Goal: Information Seeking & Learning: Learn about a topic

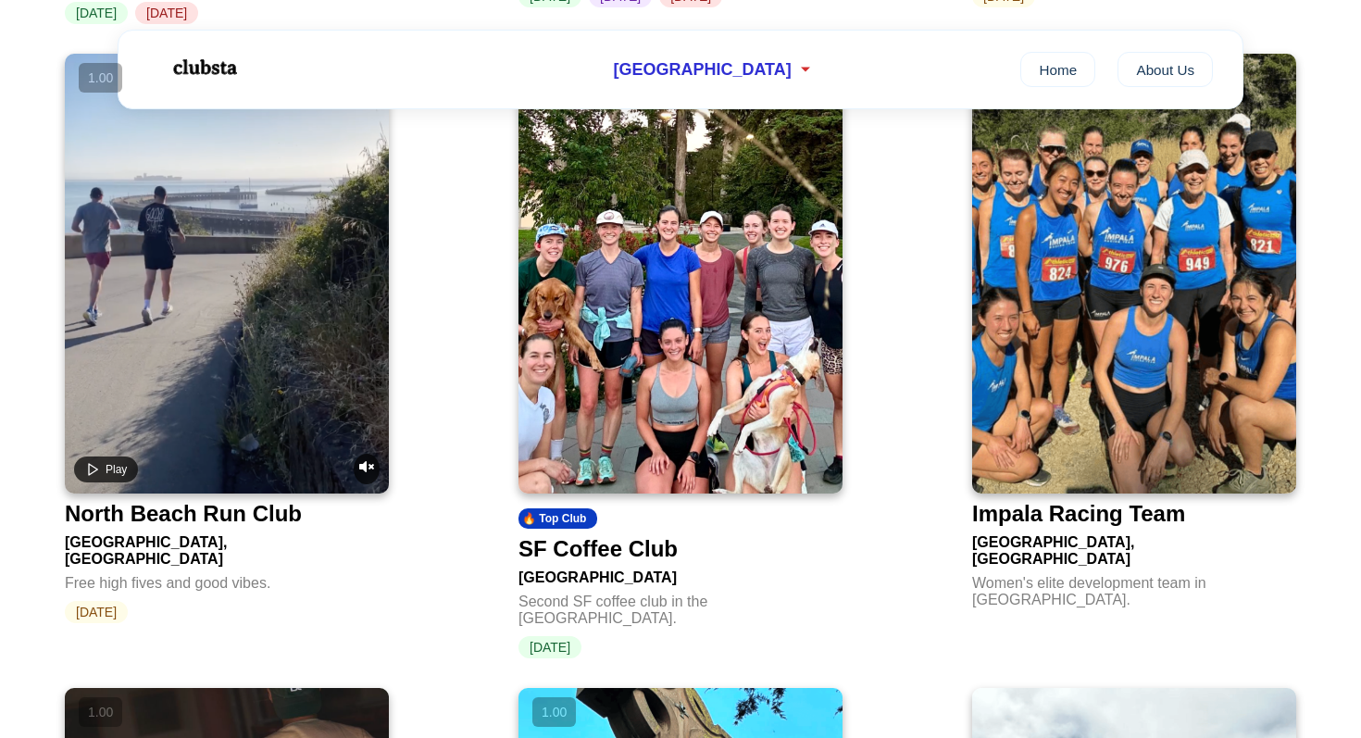
scroll to position [1371, 0]
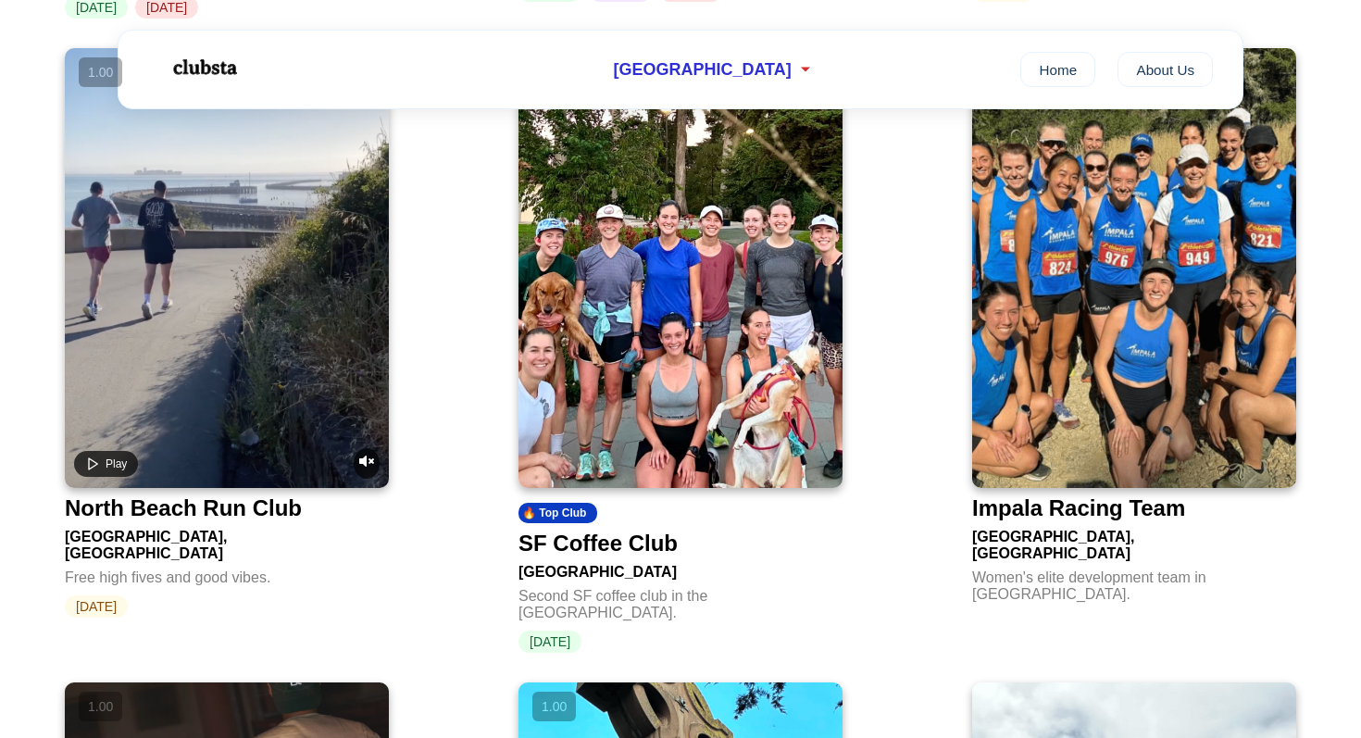
click at [599, 340] on img at bounding box center [680, 268] width 324 height 440
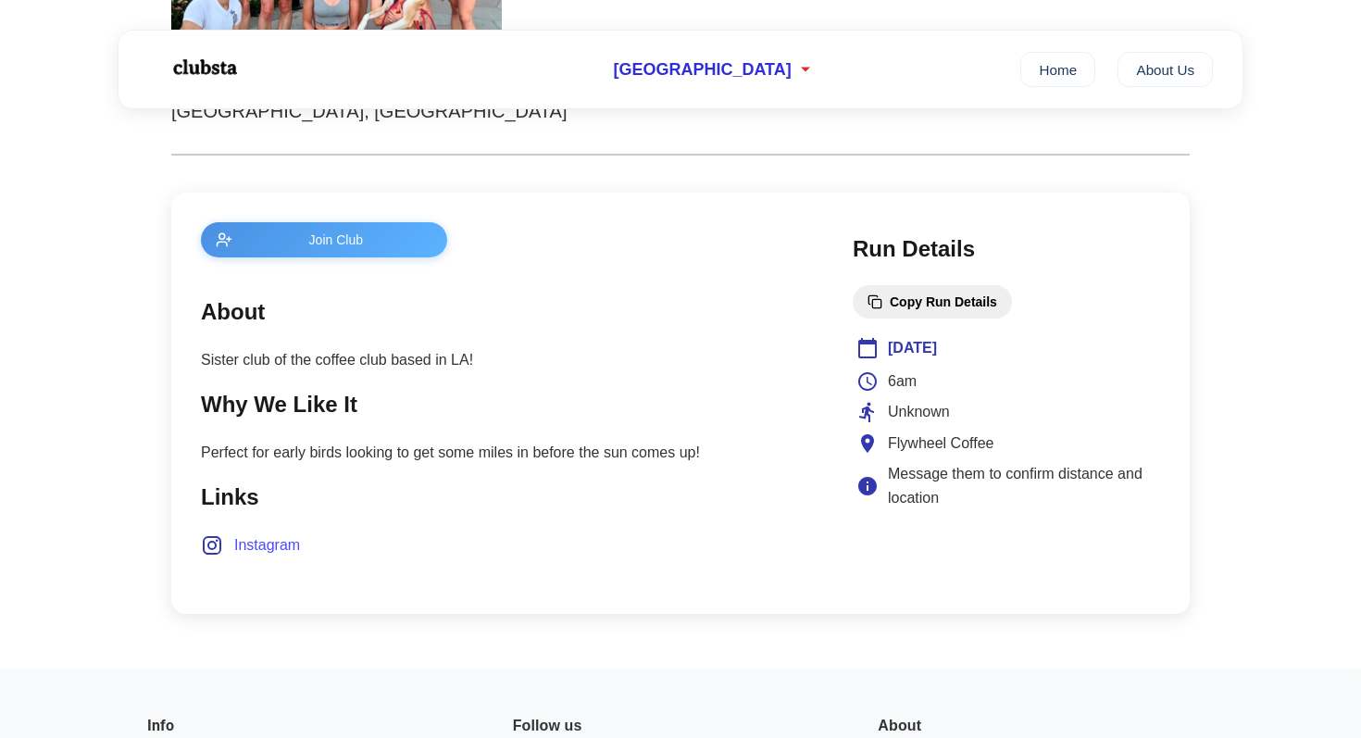
scroll to position [645, 0]
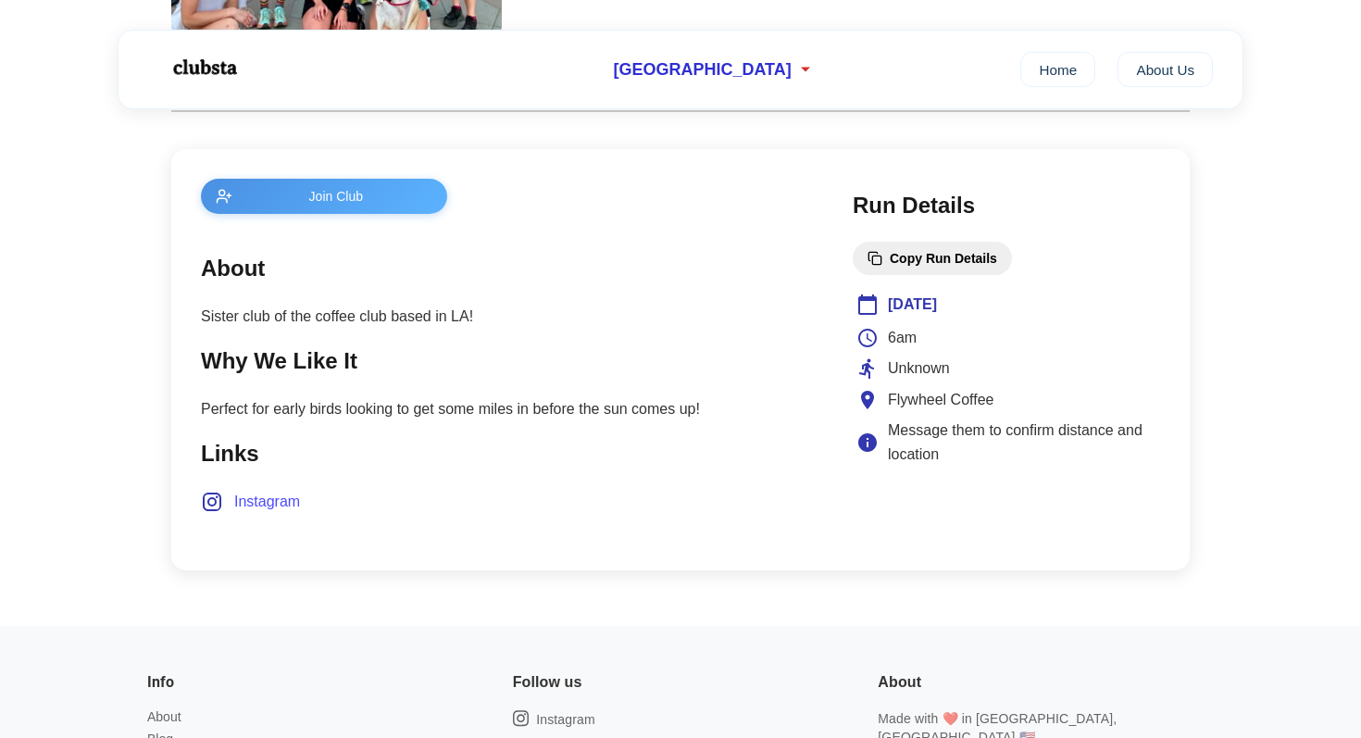
click at [280, 499] on span "Instagram" at bounding box center [267, 502] width 66 height 24
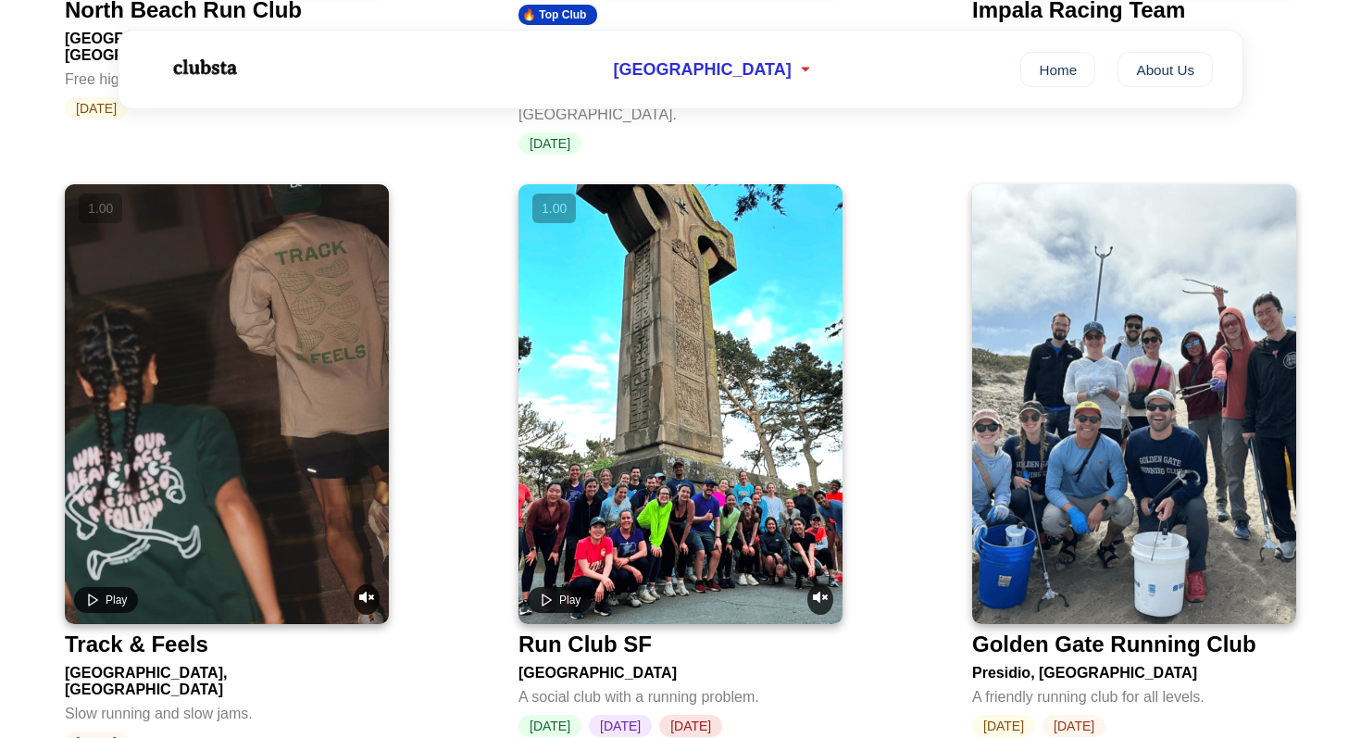
scroll to position [1934, 0]
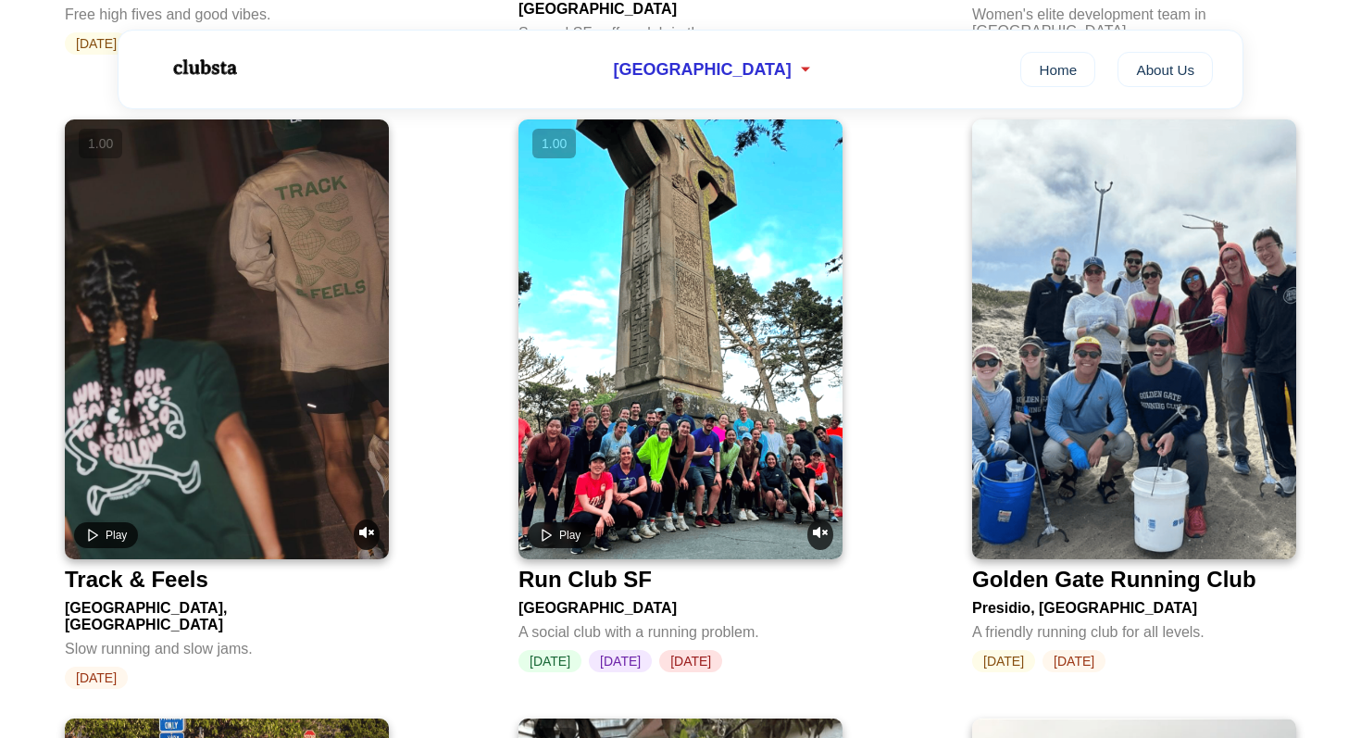
click at [270, 362] on video at bounding box center [227, 339] width 324 height 440
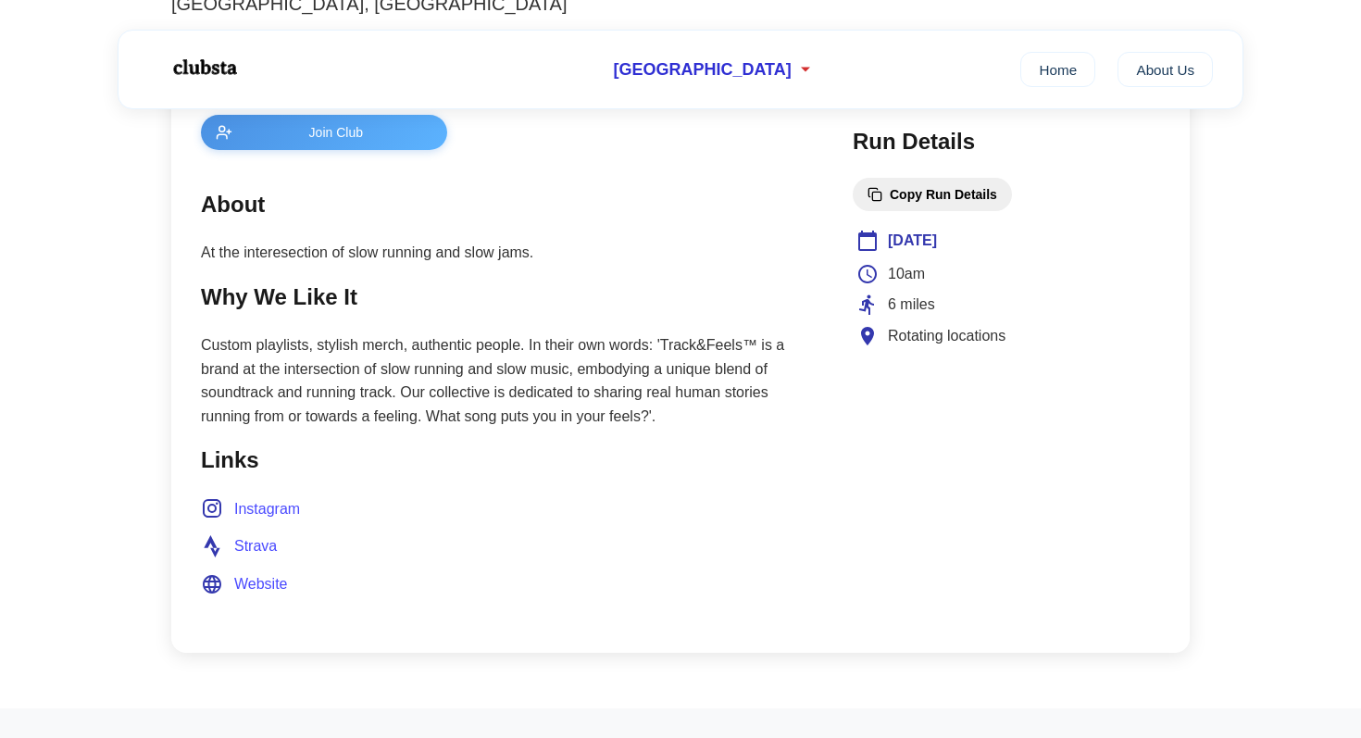
scroll to position [789, 0]
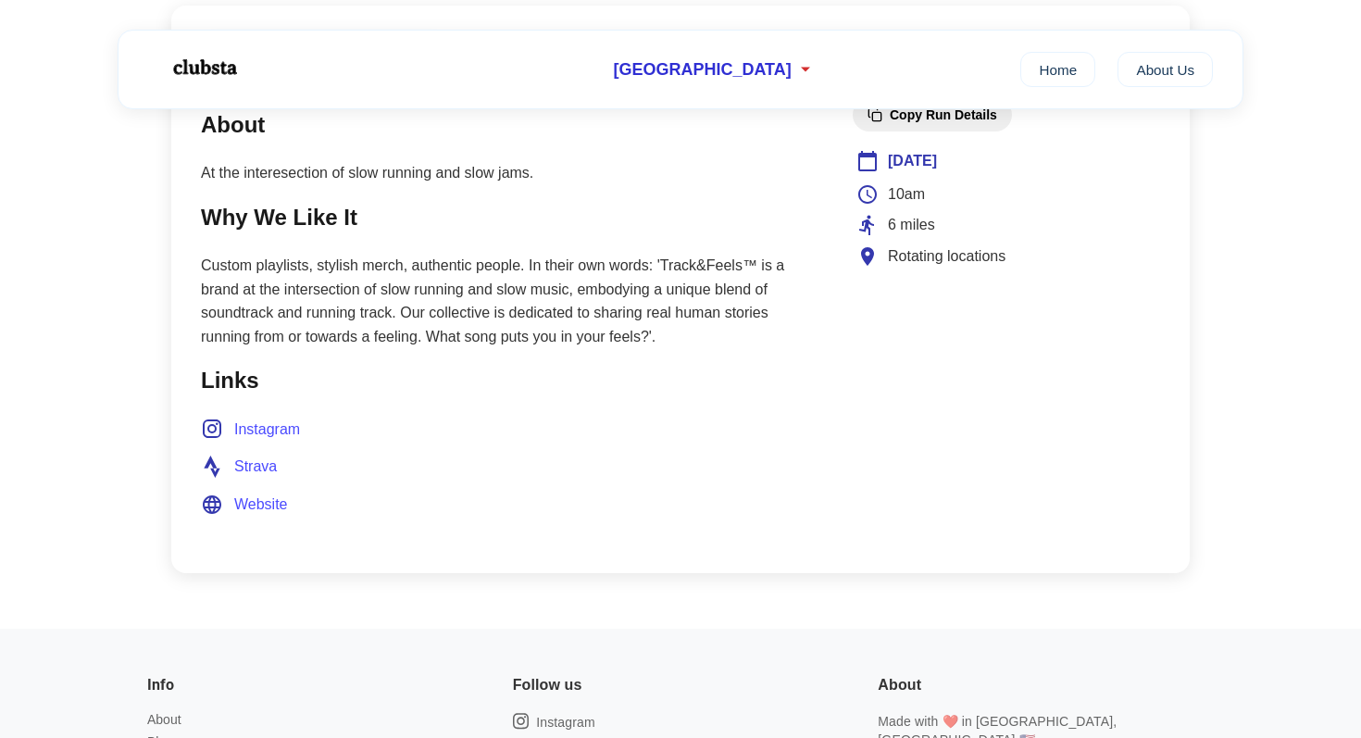
click at [278, 420] on span "Instagram" at bounding box center [267, 429] width 66 height 24
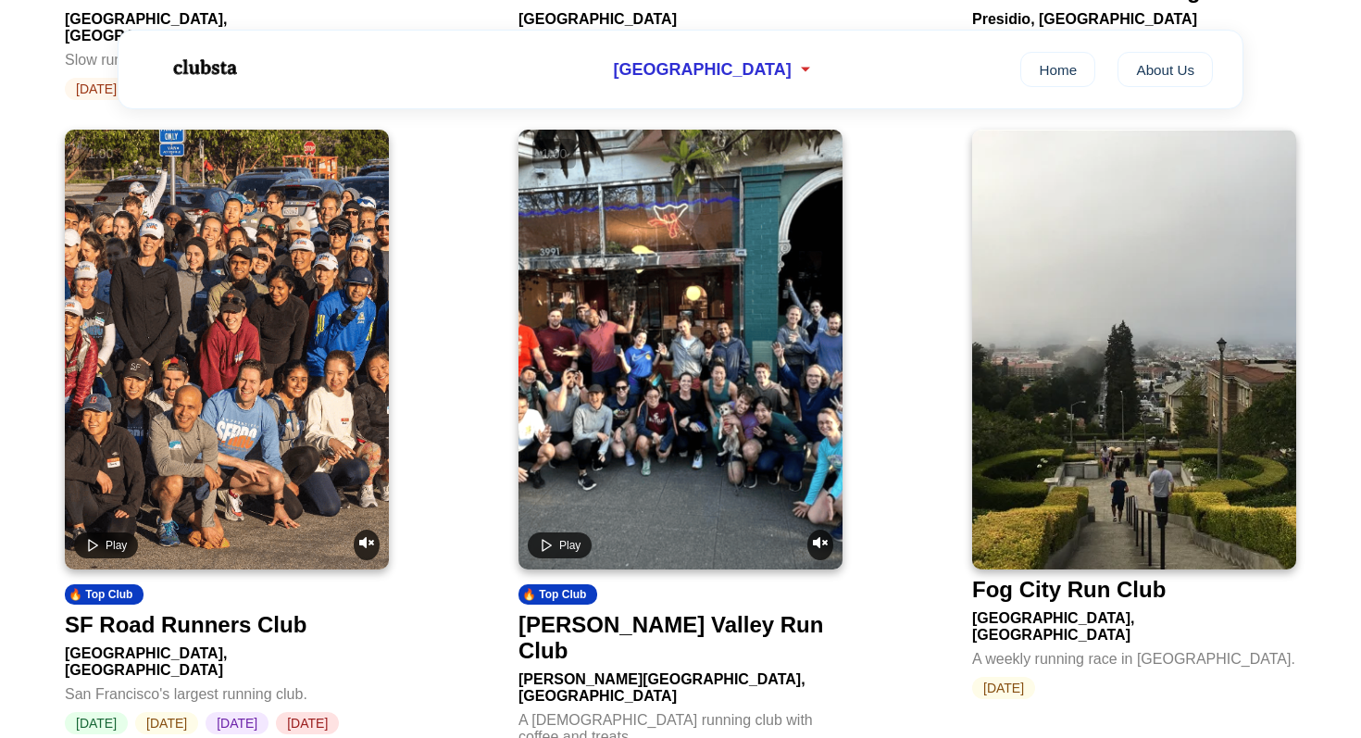
scroll to position [2583, 0]
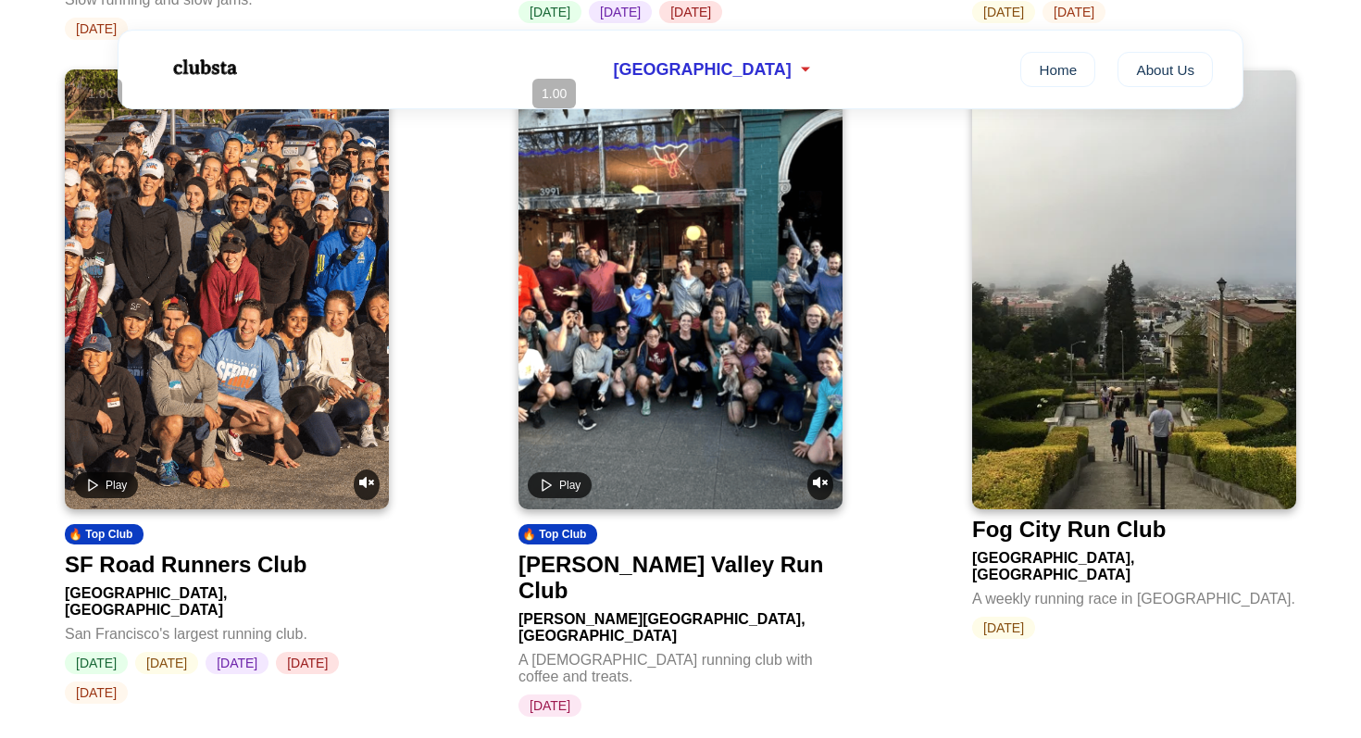
click at [285, 329] on video at bounding box center [227, 289] width 324 height 440
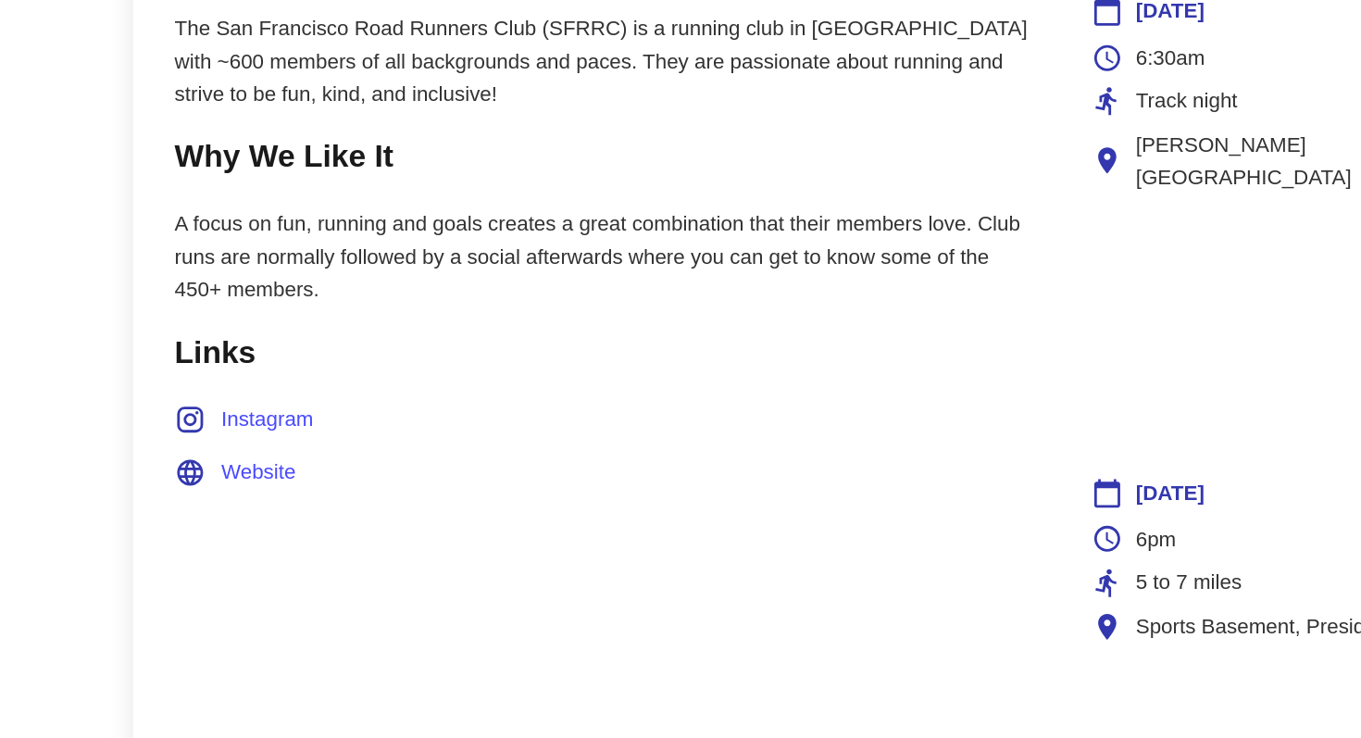
scroll to position [811, 0]
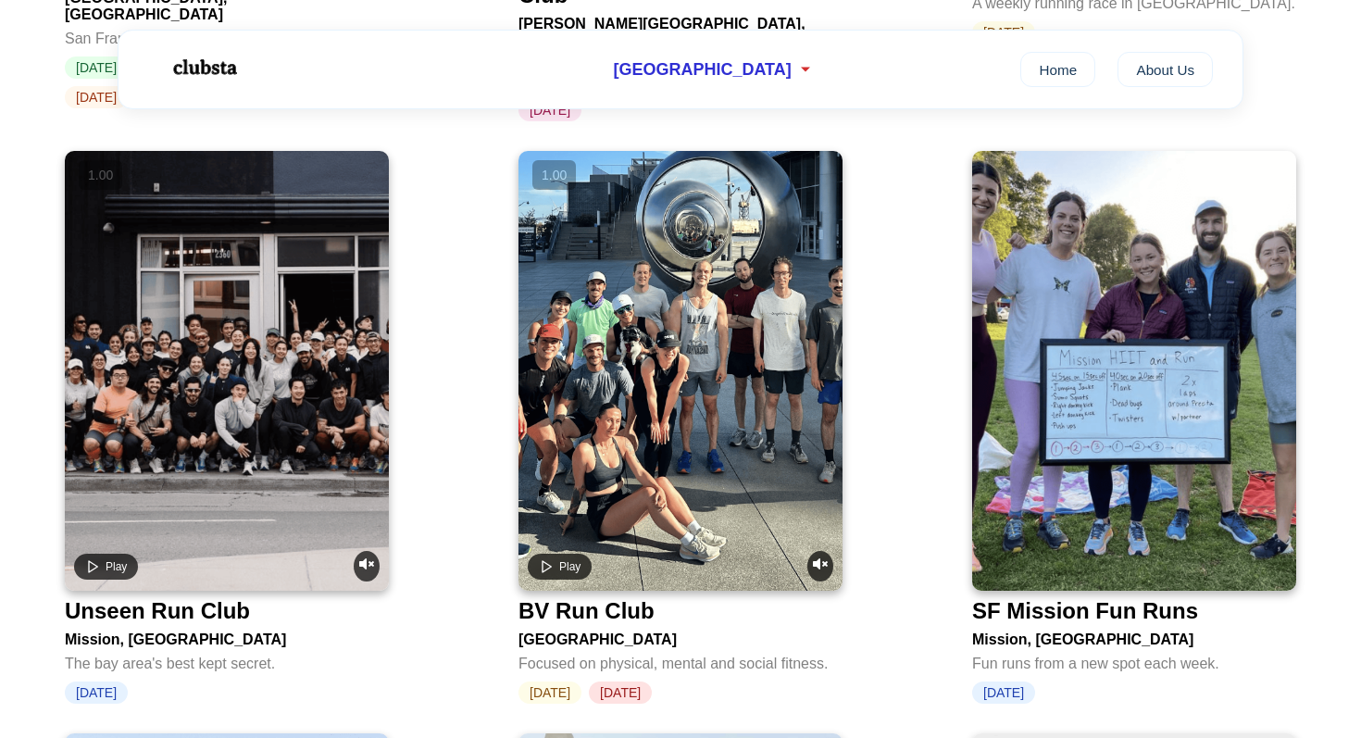
scroll to position [3220, 0]
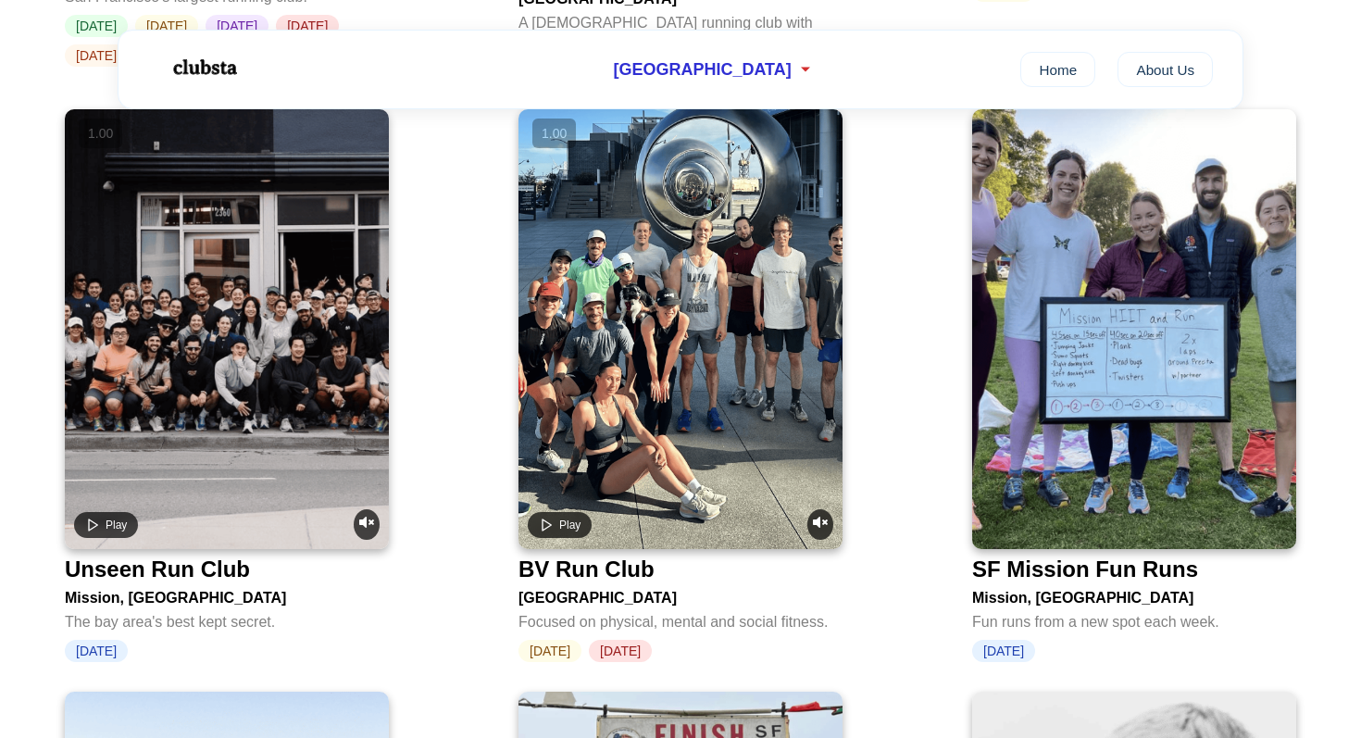
click at [1112, 400] on img at bounding box center [1134, 329] width 324 height 440
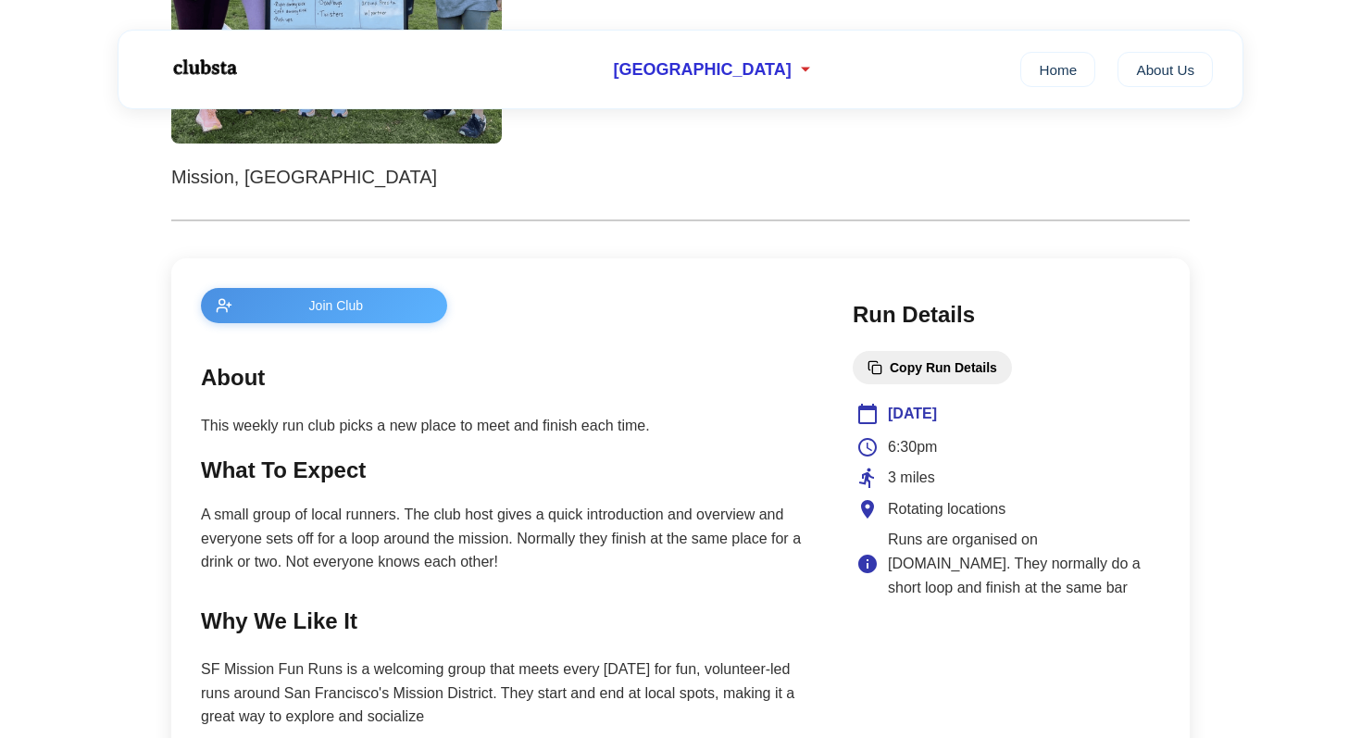
scroll to position [789, 0]
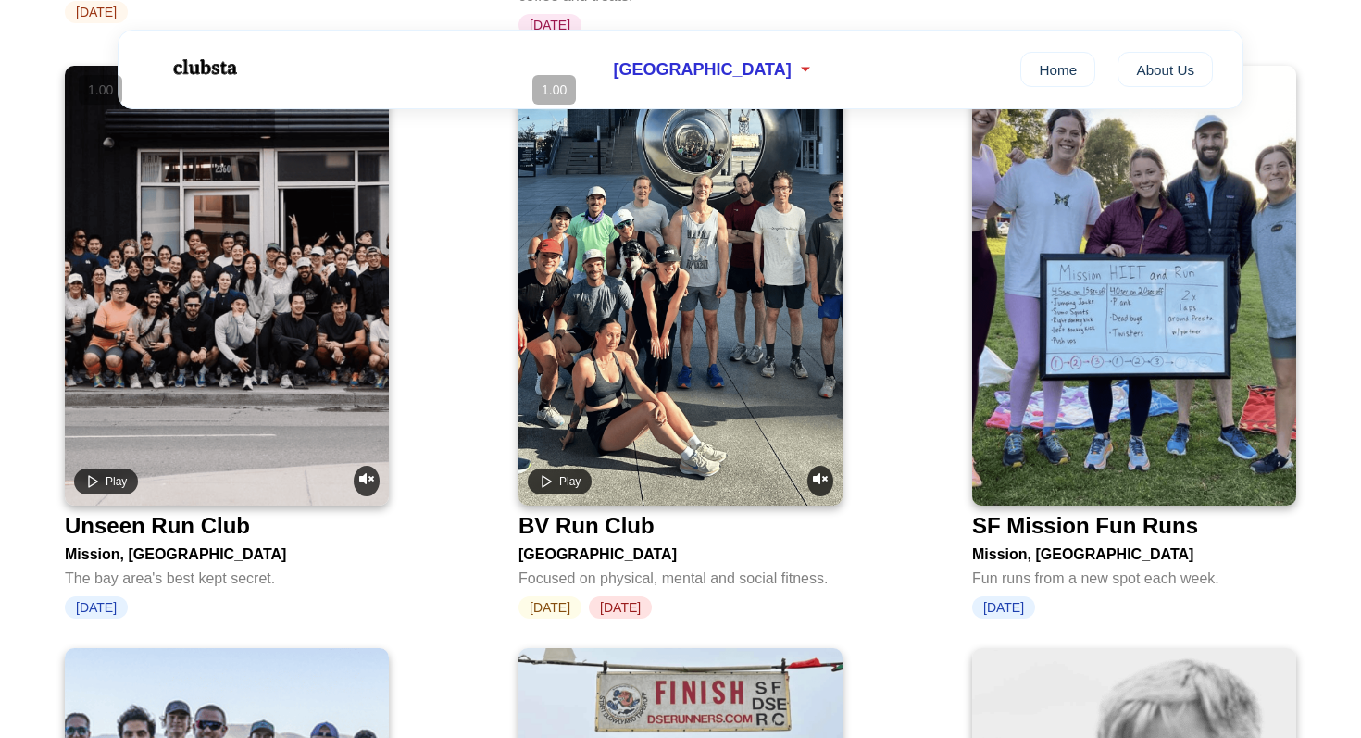
scroll to position [3267, 0]
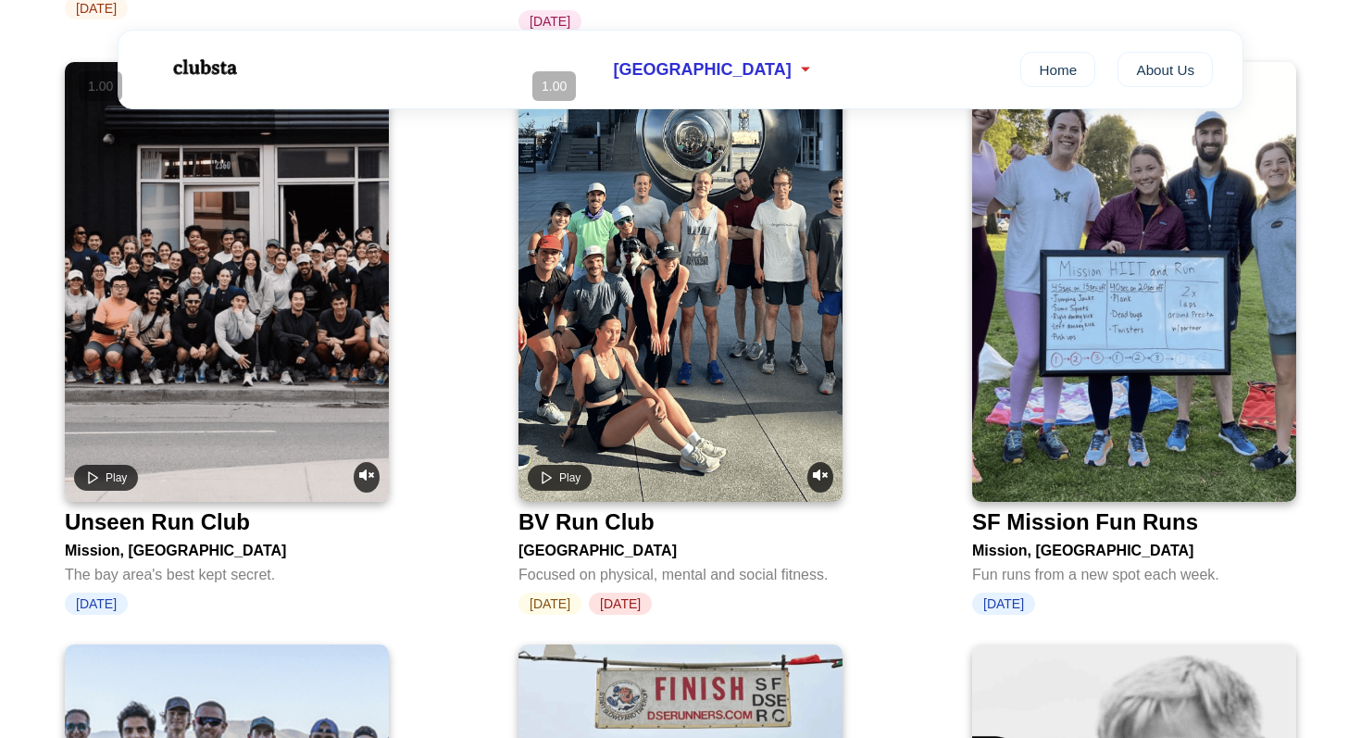
click at [146, 298] on video at bounding box center [227, 282] width 324 height 440
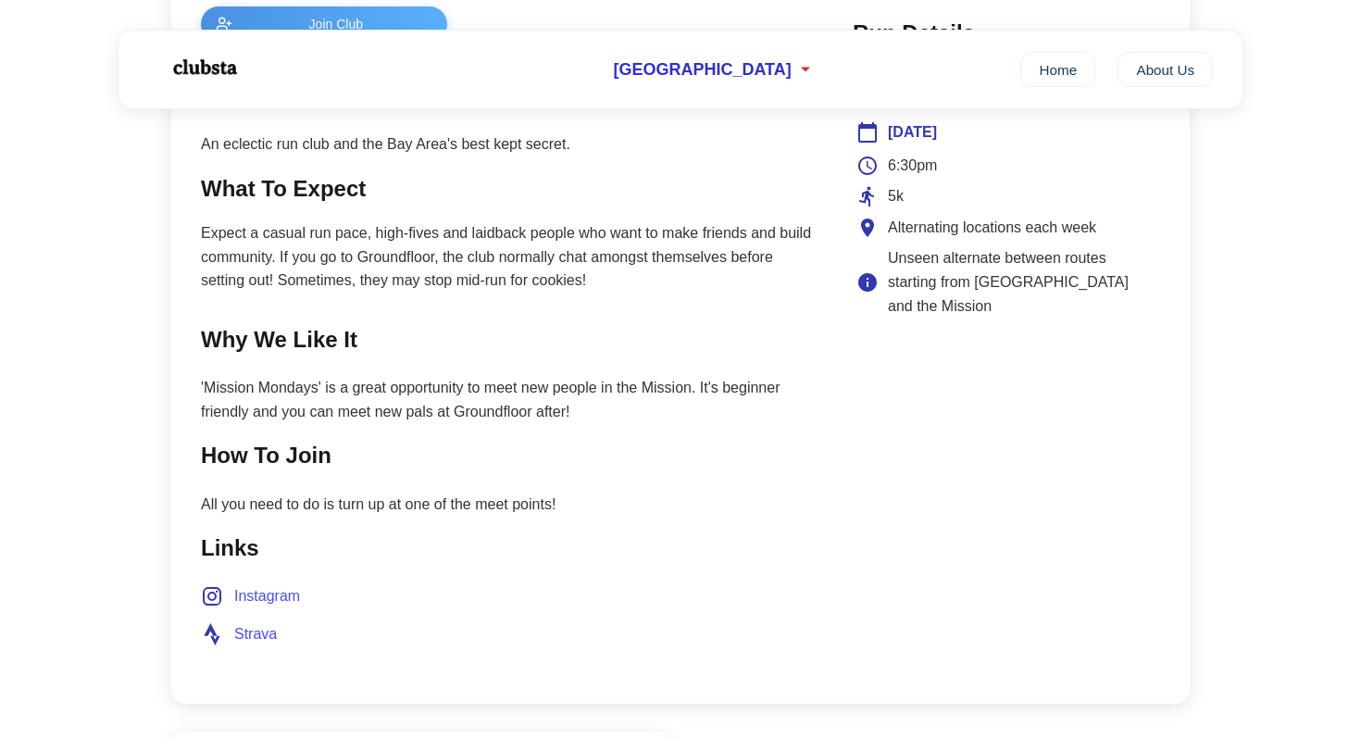
scroll to position [816, 0]
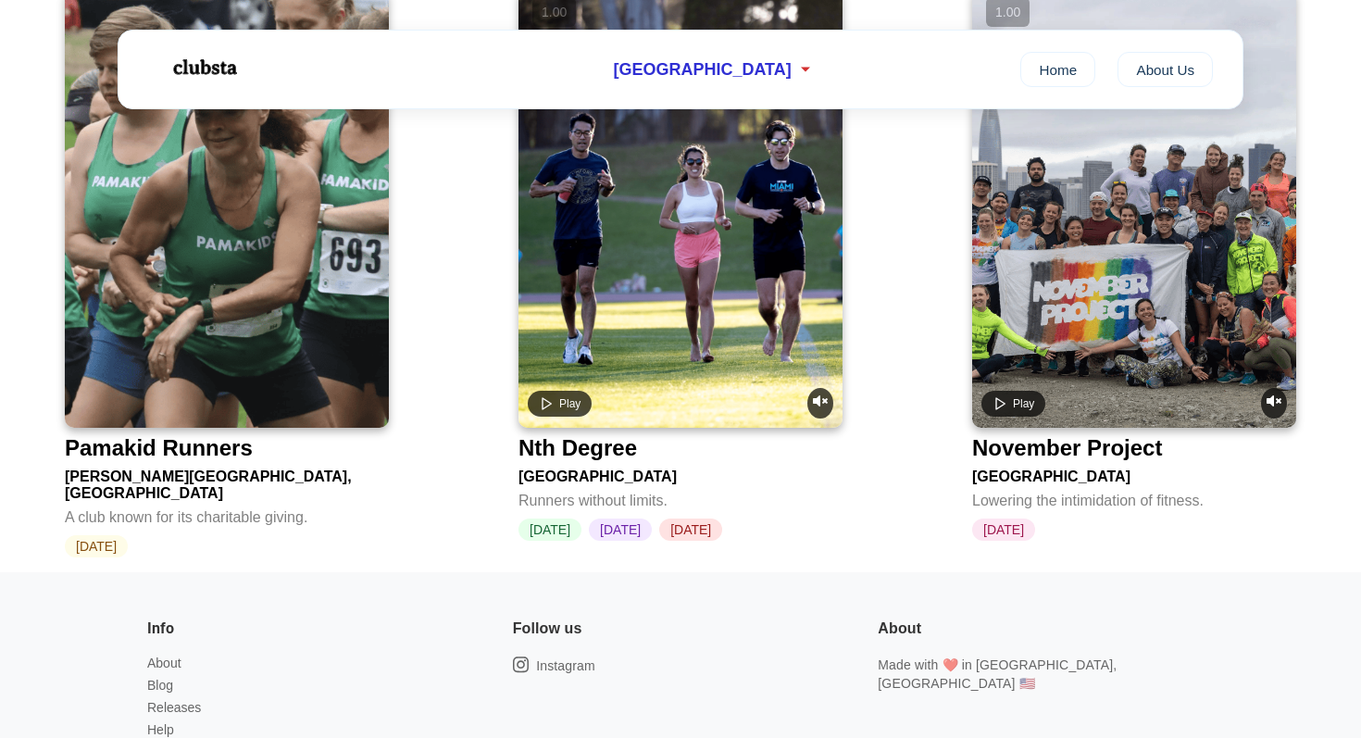
scroll to position [4378, 0]
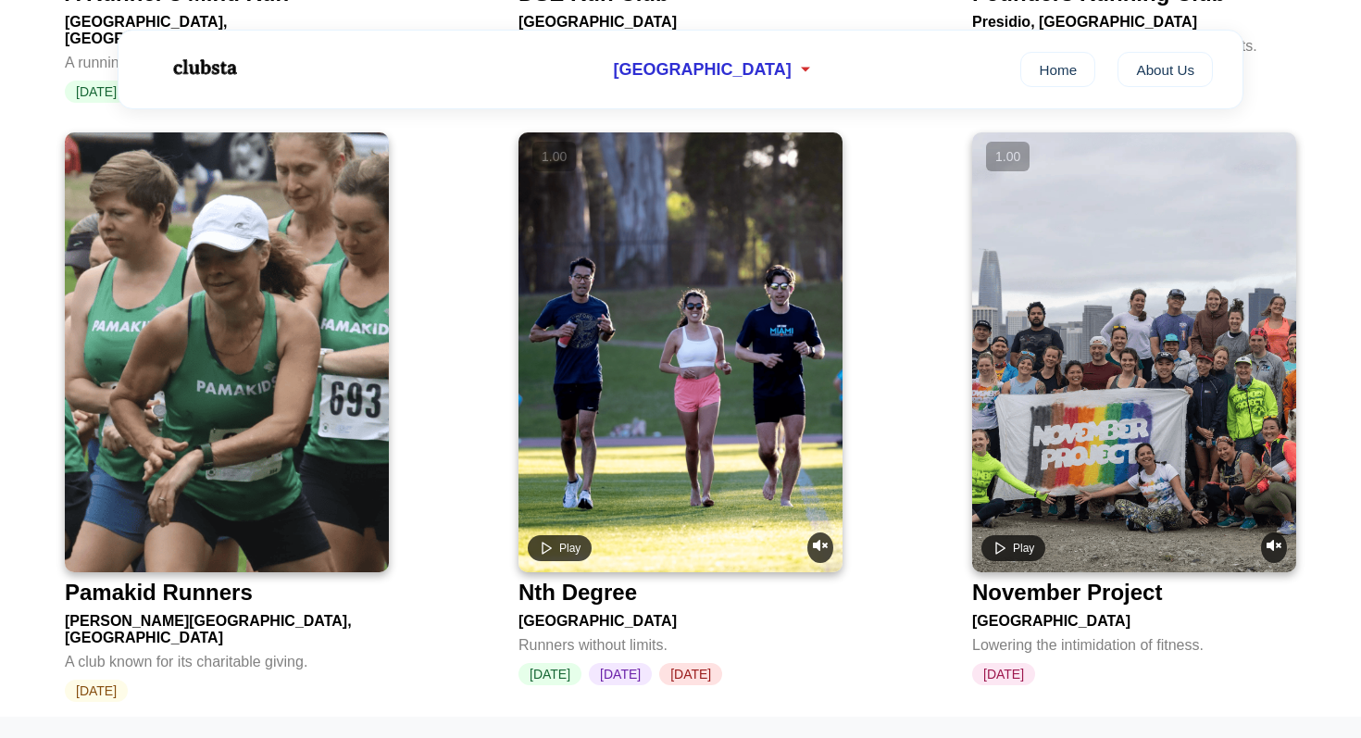
click at [1110, 289] on video at bounding box center [1134, 352] width 324 height 440
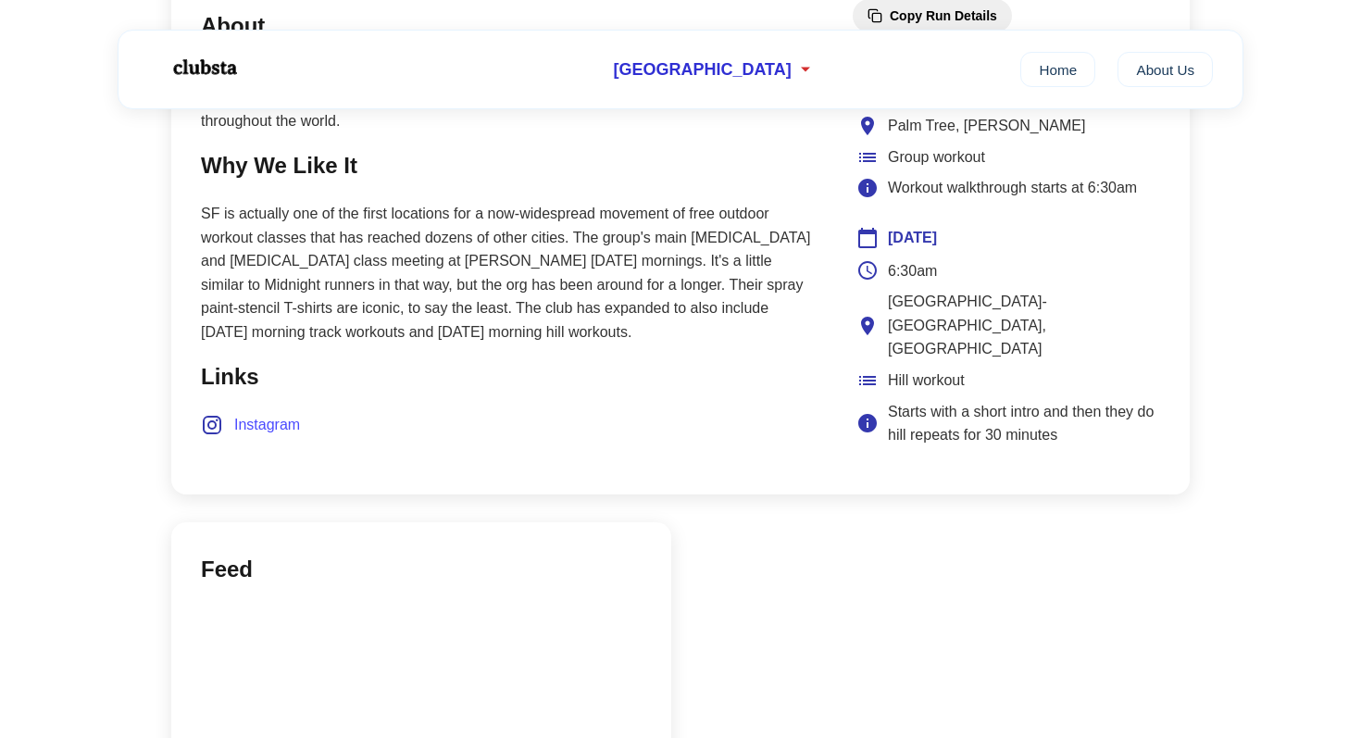
scroll to position [900, 0]
